Goal: Communication & Community: Answer question/provide support

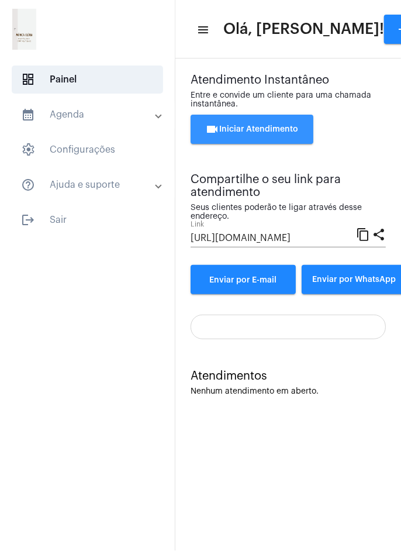
click at [271, 132] on span "videocam Iniciar Atendimento" at bounding box center [252, 129] width 93 height 8
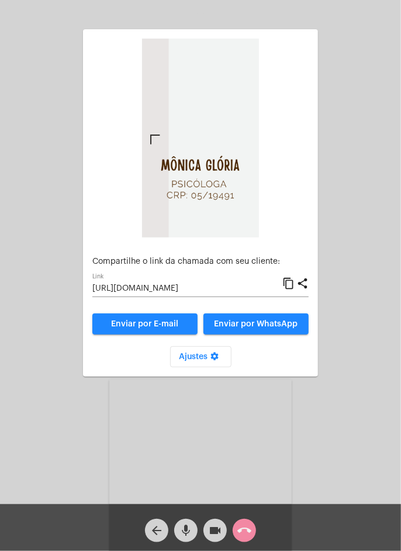
click at [259, 435] on video at bounding box center [200, 501] width 182 height 243
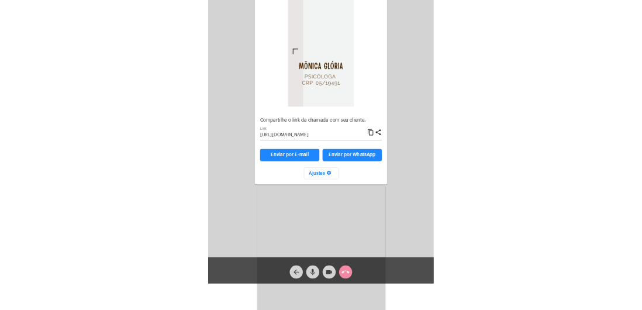
scroll to position [15, 0]
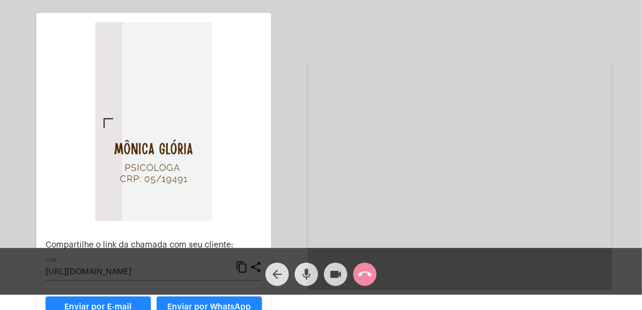
click at [368, 282] on span "call_end" at bounding box center [365, 274] width 14 height 23
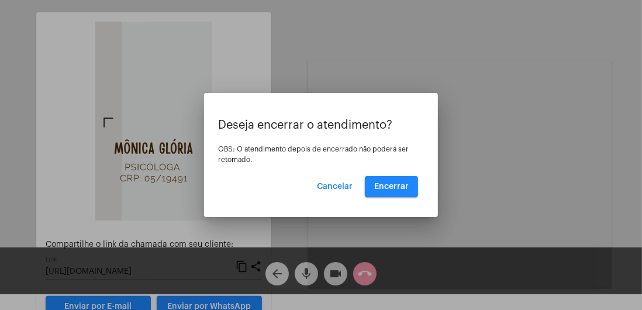
scroll to position [0, 0]
click at [401, 191] on span "Encerrar" at bounding box center [391, 186] width 35 height 8
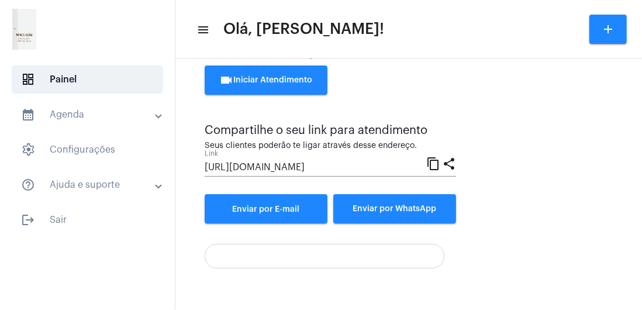
scroll to position [277, 0]
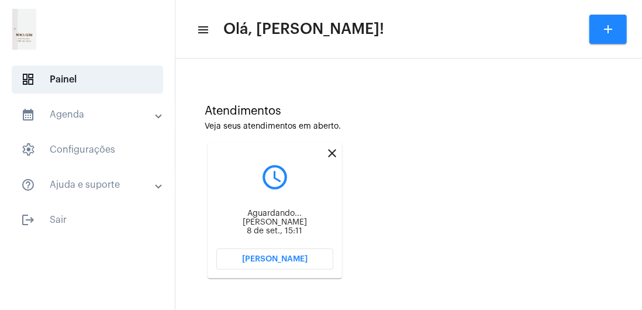
click at [302, 263] on button "[PERSON_NAME]" at bounding box center [274, 259] width 117 height 21
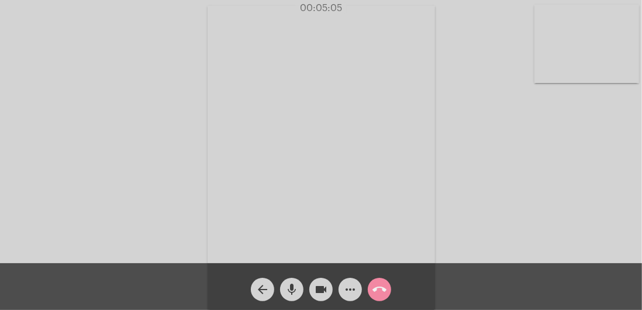
click at [256, 225] on video at bounding box center [322, 158] width 228 height 304
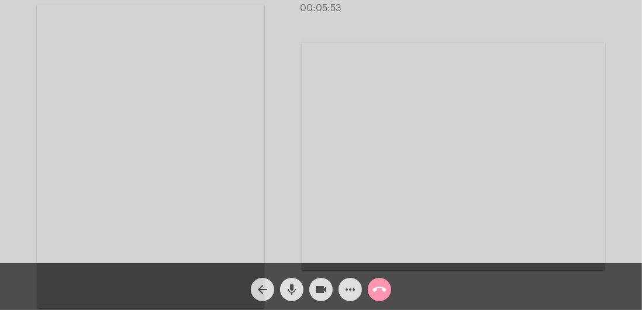
click at [401, 218] on video at bounding box center [454, 157] width 304 height 228
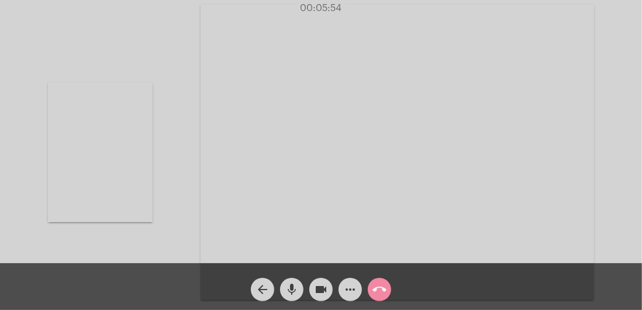
click at [401, 213] on video at bounding box center [398, 152] width 394 height 295
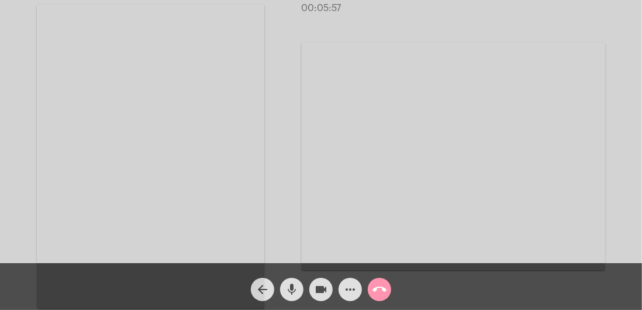
click at [168, 219] on video at bounding box center [151, 157] width 228 height 304
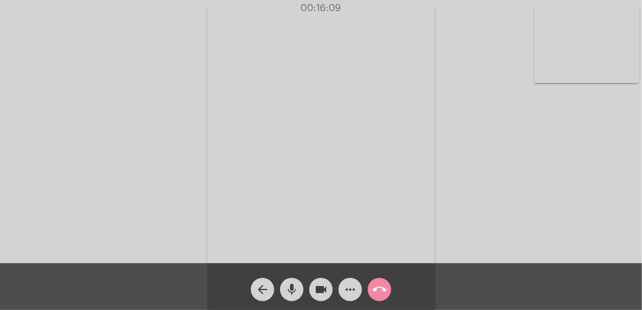
click at [401, 63] on video at bounding box center [587, 44] width 105 height 78
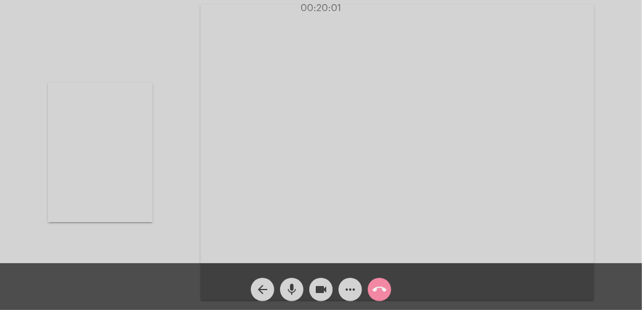
click at [381, 181] on video at bounding box center [398, 152] width 394 height 295
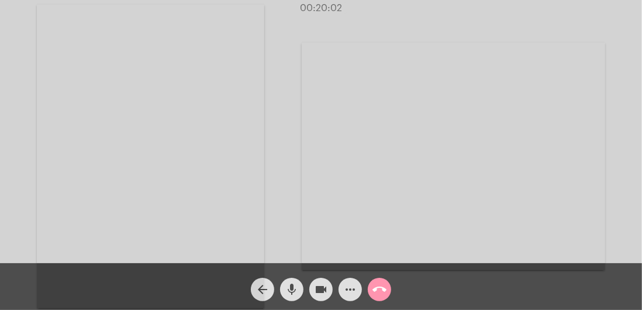
click at [230, 198] on video at bounding box center [151, 157] width 228 height 304
